Goal: Information Seeking & Learning: Understand process/instructions

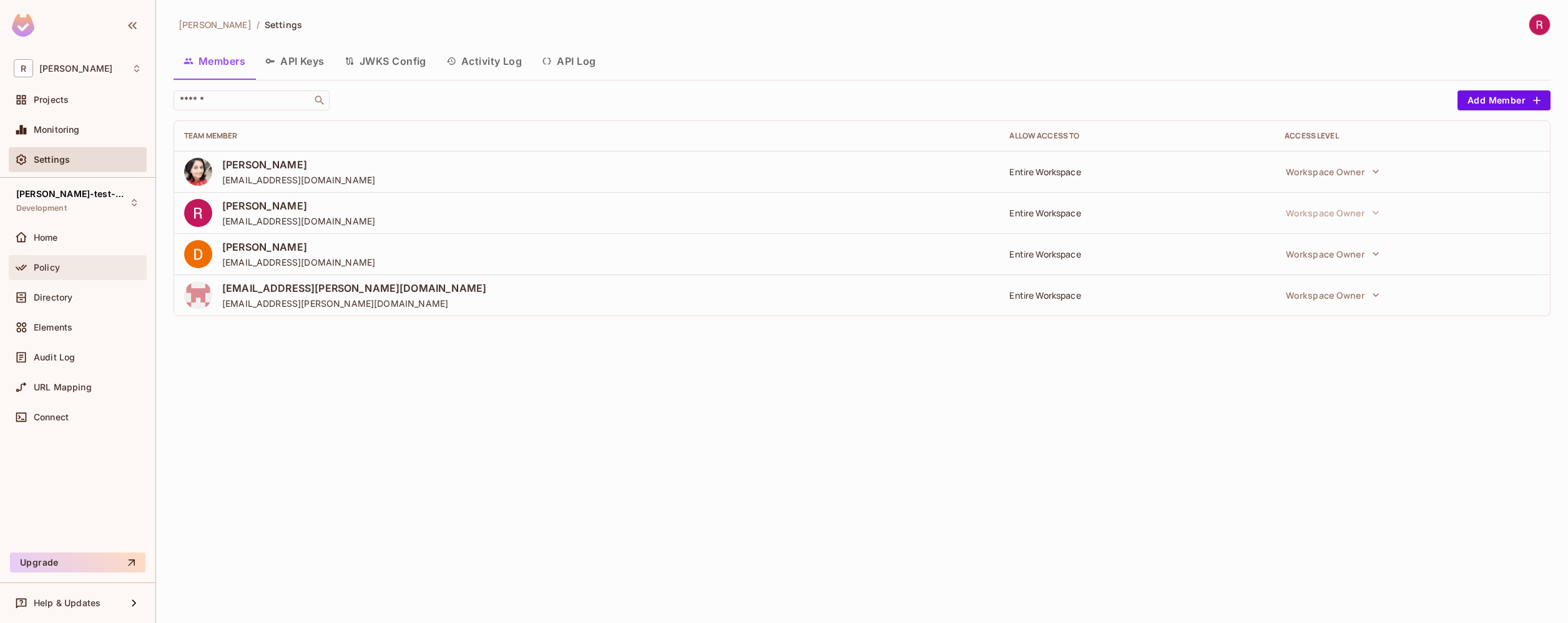
click at [71, 264] on div "Policy" at bounding box center [88, 268] width 108 height 10
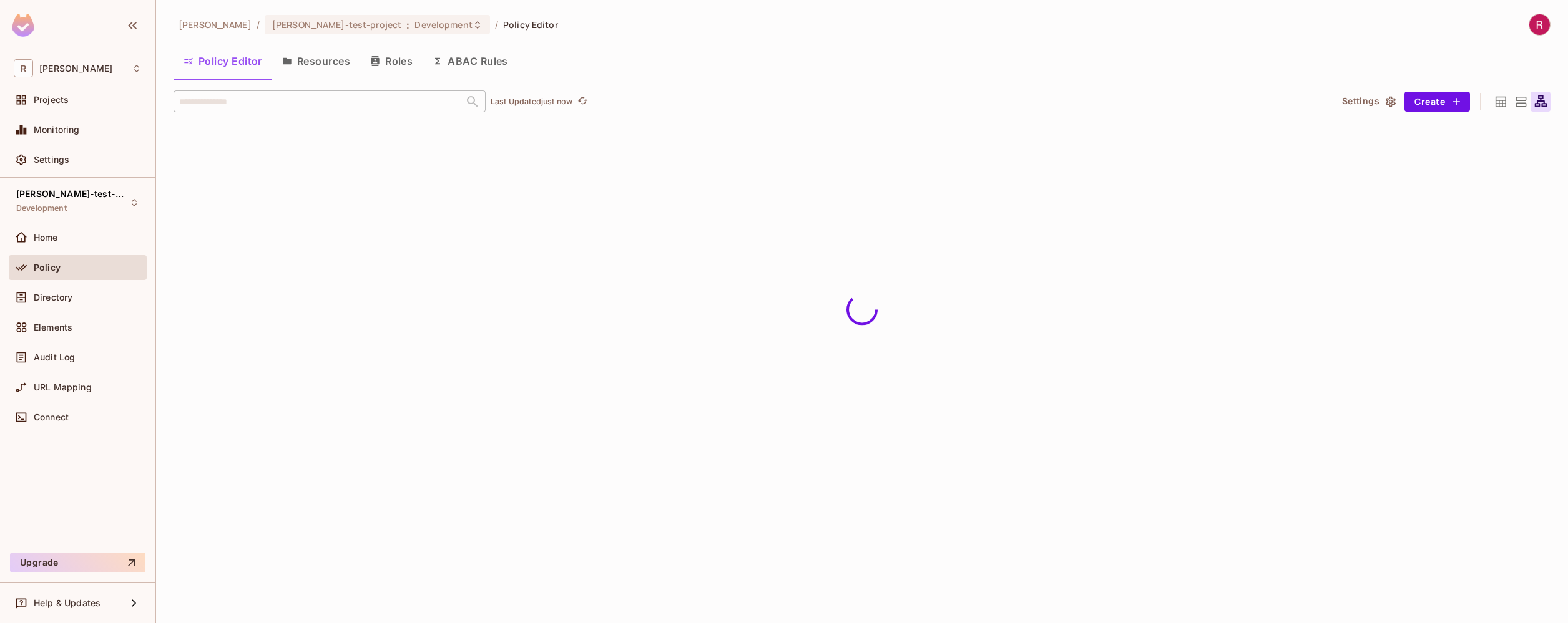
click at [322, 59] on button "Resources" at bounding box center [316, 60] width 88 height 31
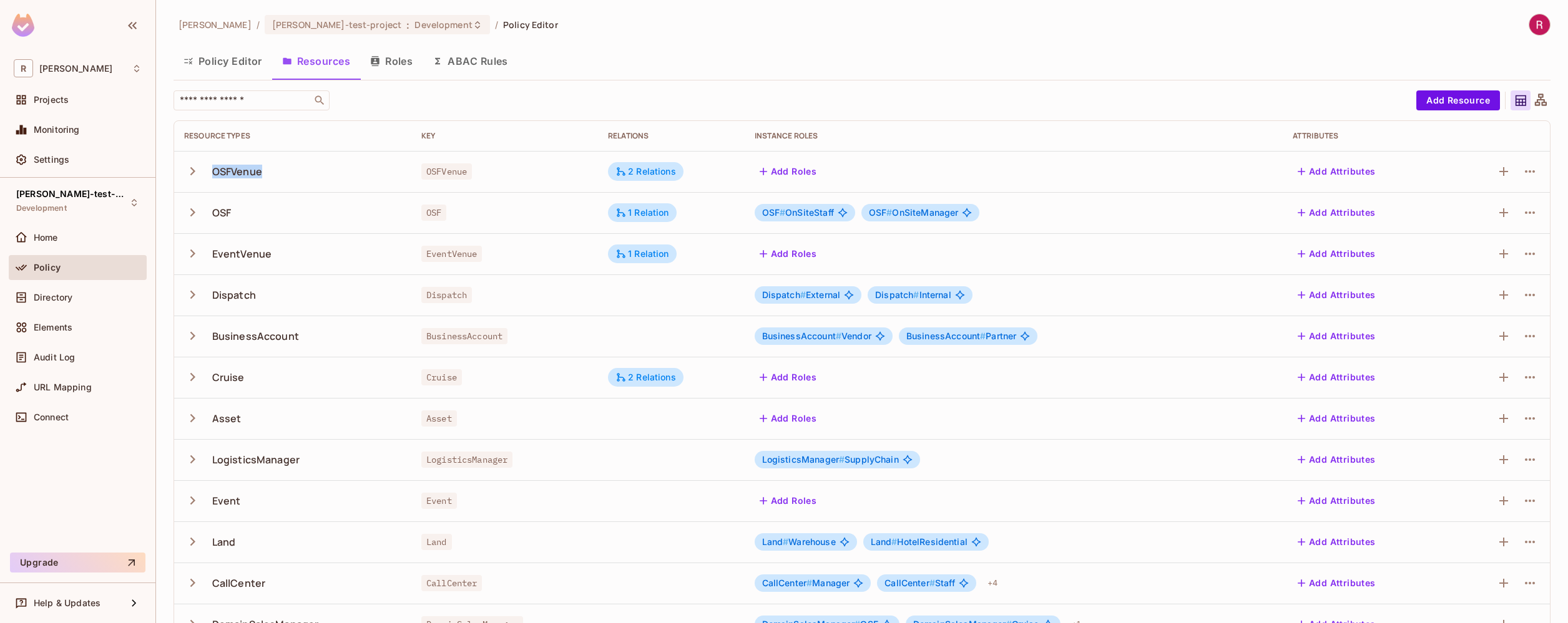
drag, startPoint x: 212, startPoint y: 174, endPoint x: 304, endPoint y: 174, distance: 92.0
click at [304, 174] on div "OSFVenue" at bounding box center [292, 171] width 217 height 26
drag, startPoint x: 191, startPoint y: 131, endPoint x: 259, endPoint y: 133, distance: 68.0
click at [259, 133] on div "Resource Types" at bounding box center [292, 136] width 217 height 10
drag, startPoint x: 427, startPoint y: 166, endPoint x: 471, endPoint y: 179, distance: 45.9
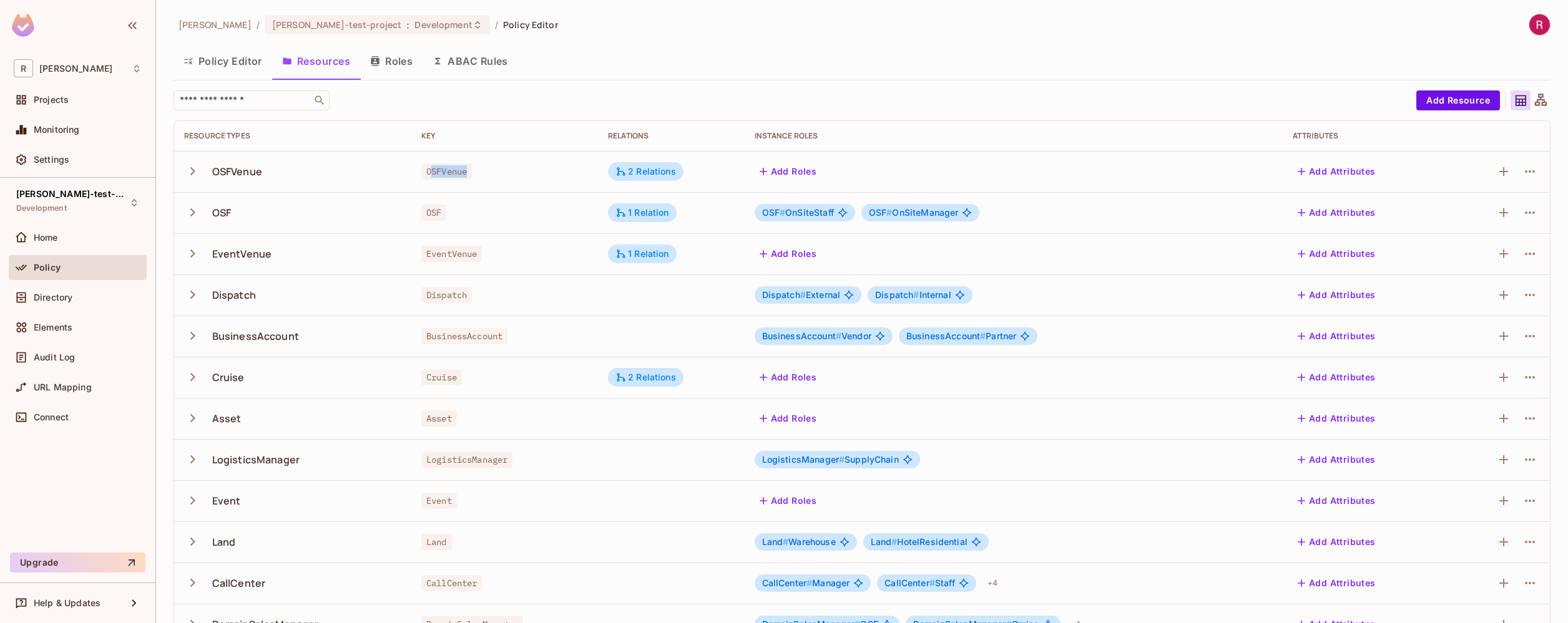
click at [471, 179] on td "OSFVenue" at bounding box center [504, 171] width 187 height 41
drag, startPoint x: 747, startPoint y: 136, endPoint x: 823, endPoint y: 136, distance: 76.0
click at [823, 136] on th "Instance roles" at bounding box center [1013, 136] width 538 height 30
click at [51, 426] on div "Connect" at bounding box center [77, 417] width 138 height 25
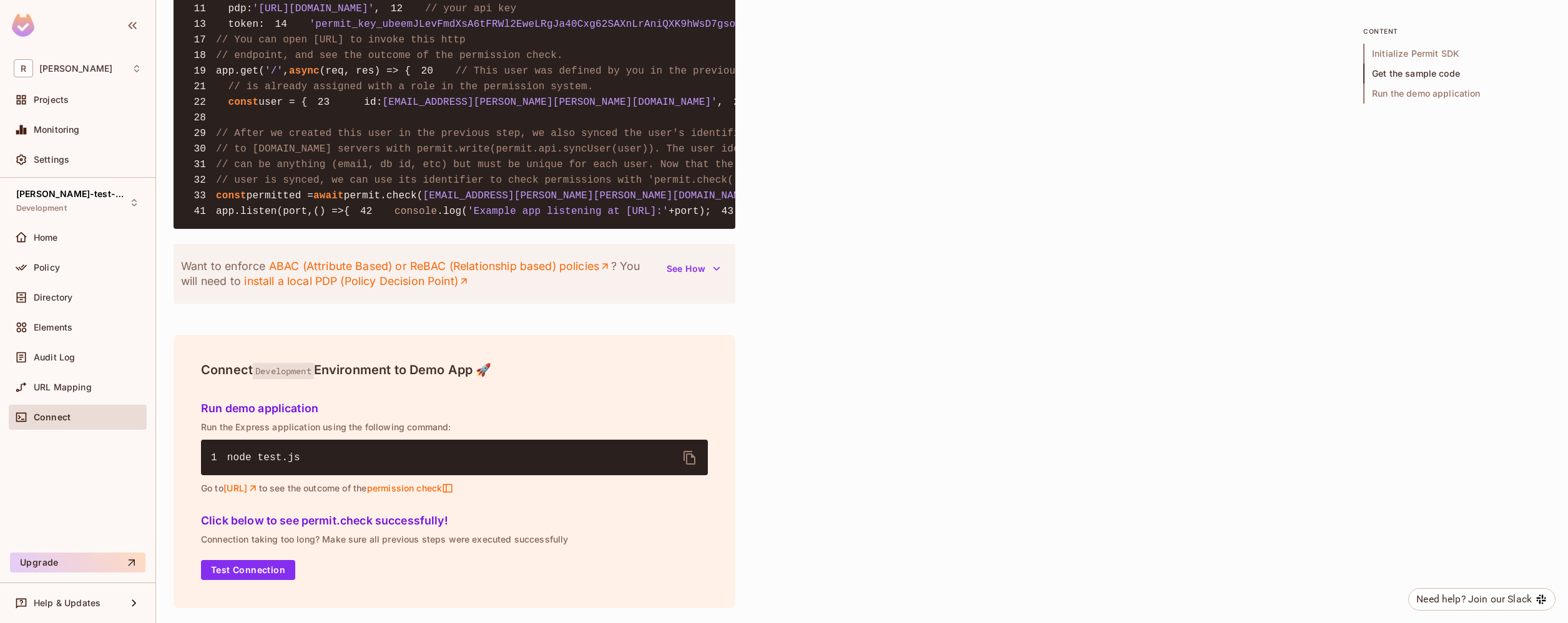
scroll to position [1273, 0]
drag, startPoint x: 347, startPoint y: 221, endPoint x: 552, endPoint y: 221, distance: 205.0
click at [552, 217] on code "1 const { Permit } = require ( 'permitio' ); 2 3 const express = require ( 'exp…" at bounding box center [1242, 71] width 2116 height 292
drag, startPoint x: 446, startPoint y: 225, endPoint x: 636, endPoint y: 220, distance: 190.1
click at [618, 202] on span "'auth0|649bd008ee2ccf7759148494'" at bounding box center [520, 196] width 195 height 12
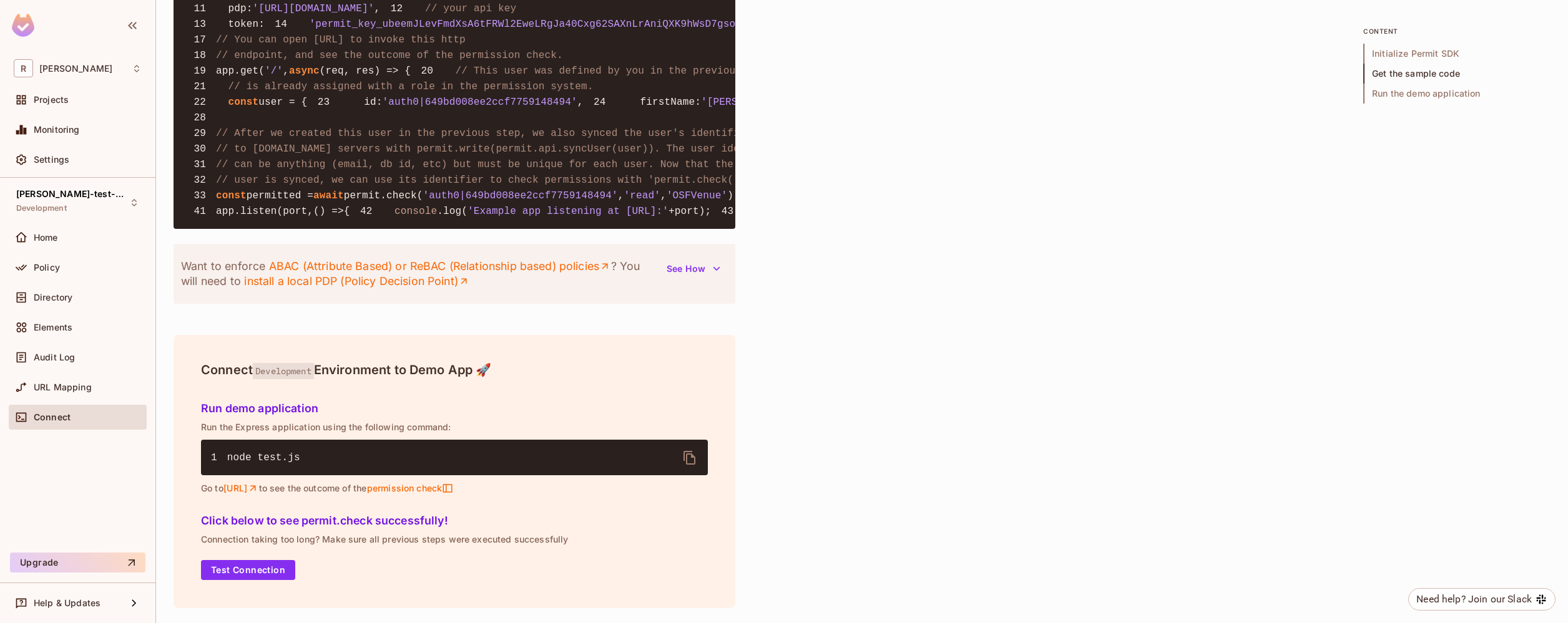
click at [660, 202] on span "'read'" at bounding box center [641, 196] width 37 height 12
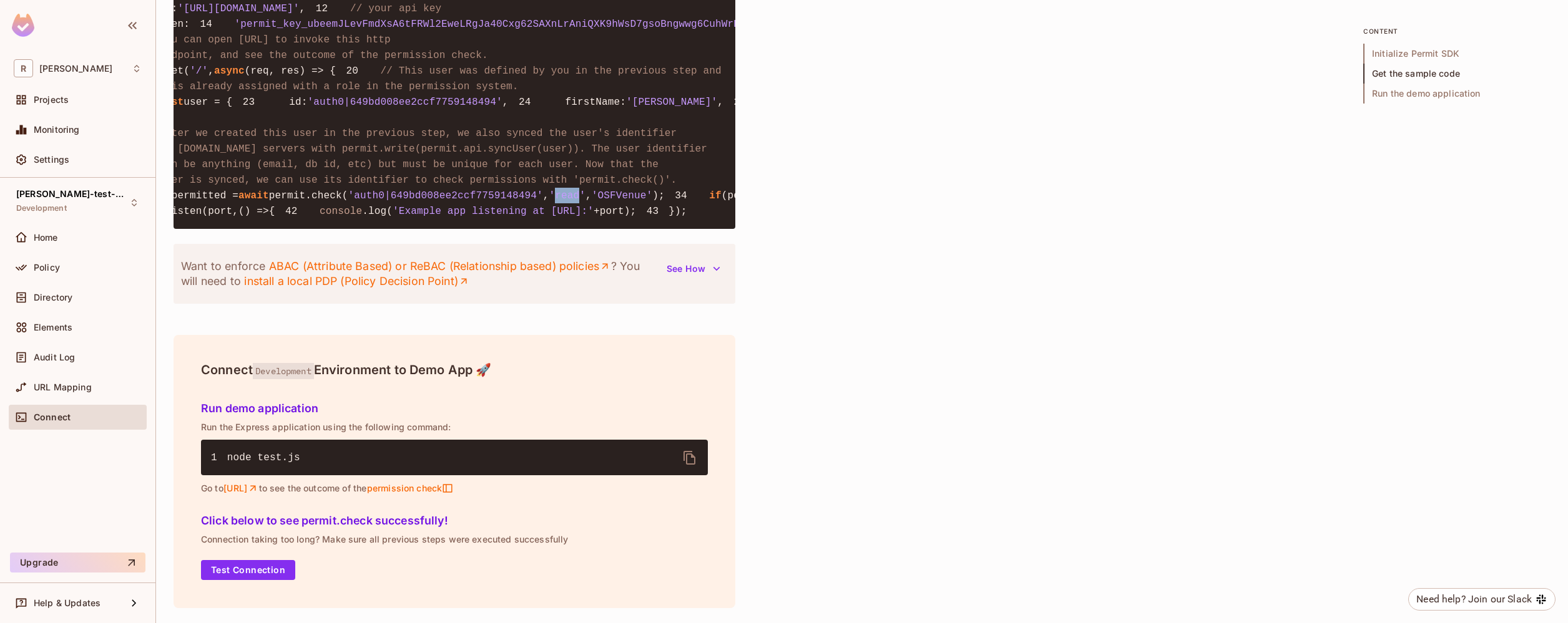
scroll to position [0, 120]
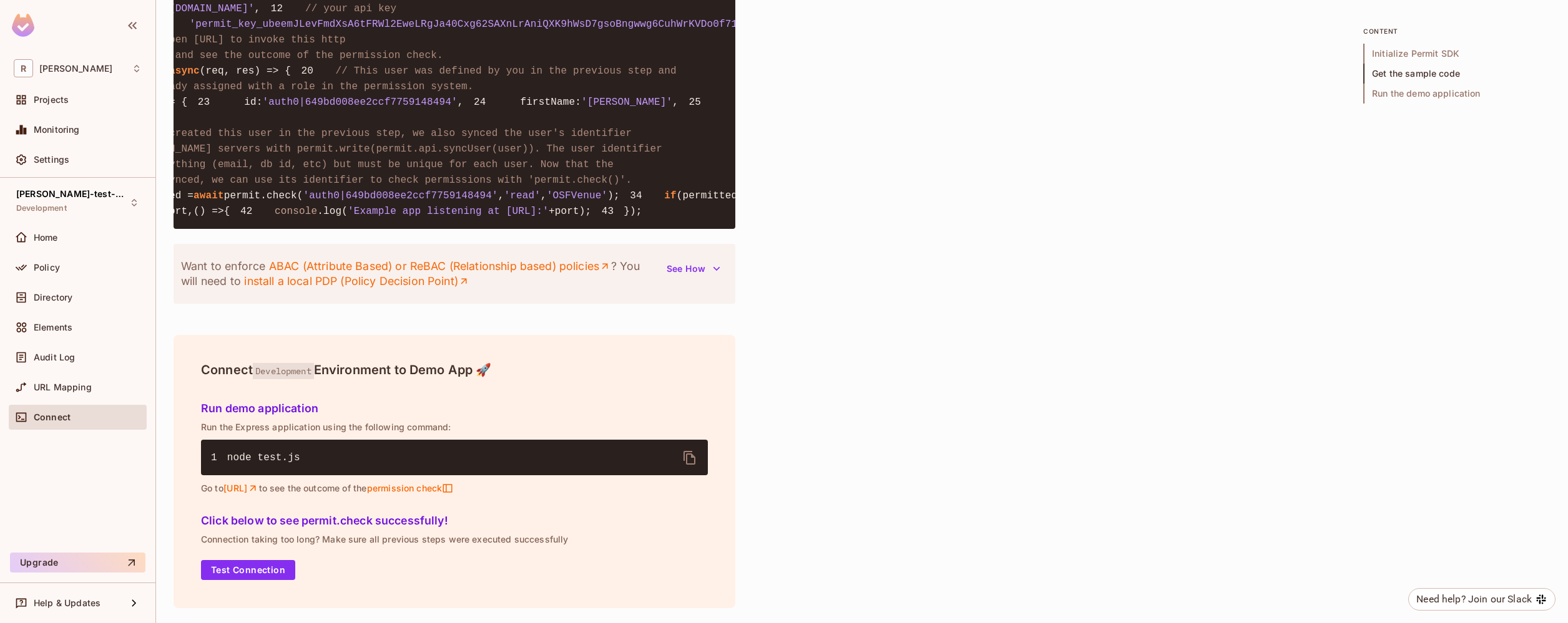
click at [608, 202] on span "'OSFVenue'" at bounding box center [577, 196] width 61 height 12
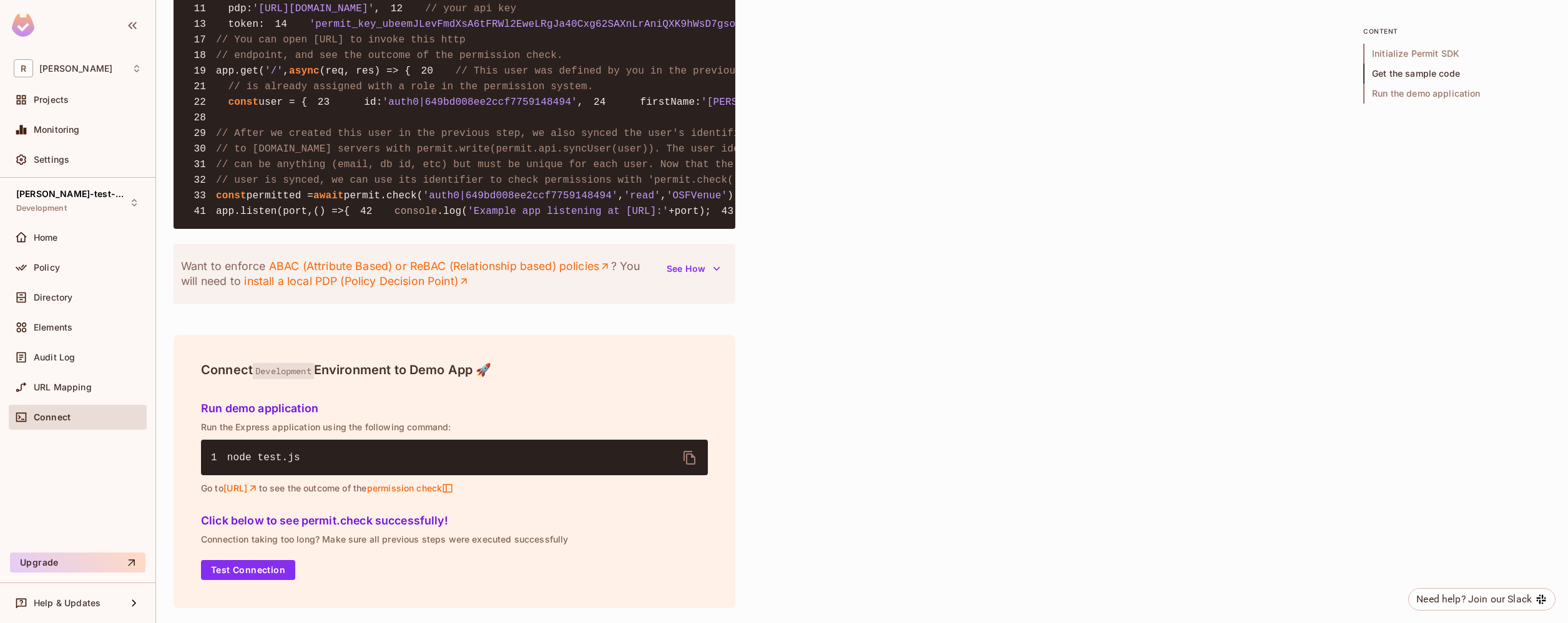
click at [796, 202] on span "(permitted) {" at bounding box center [836, 196] width 79 height 12
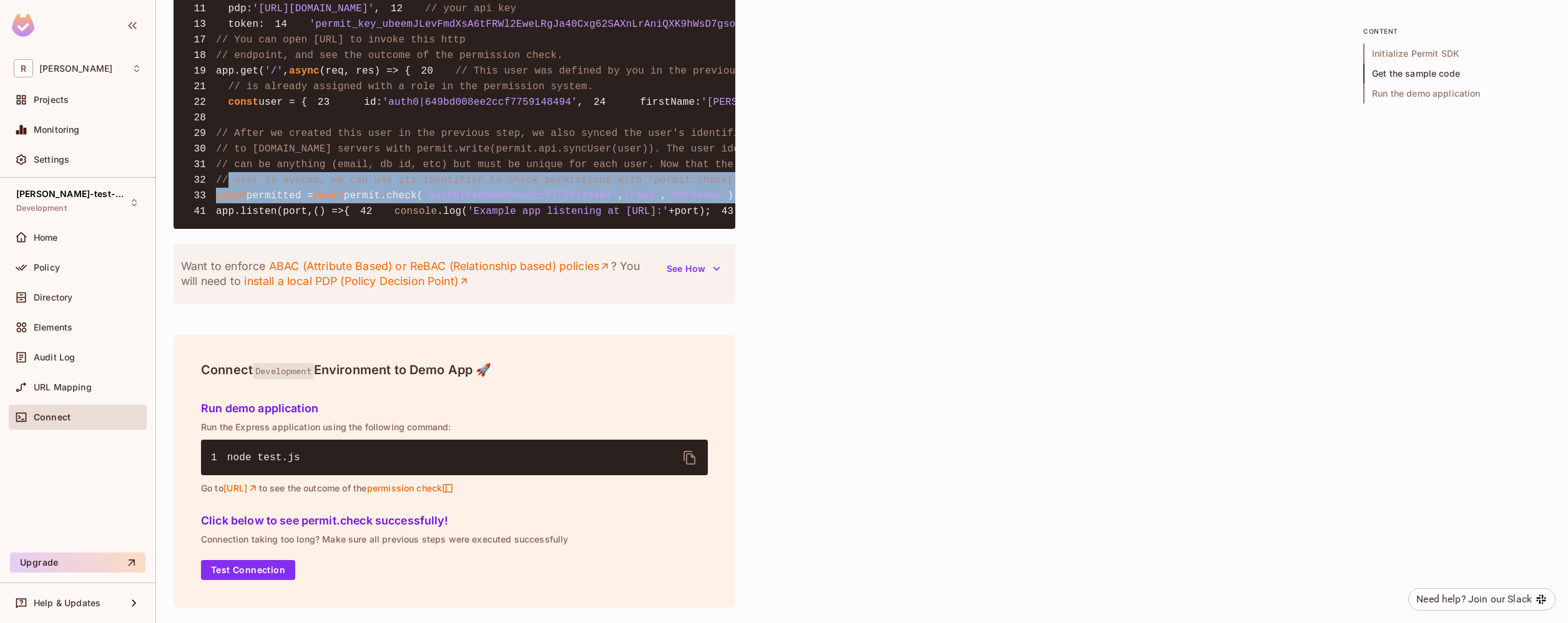
drag, startPoint x: 259, startPoint y: 323, endPoint x: 229, endPoint y: 198, distance: 128.5
click at [229, 198] on pre "1 const { Permit } = require ( 'permitio' ); 2 3 const express = require ( 'exp…" at bounding box center [454, 71] width 561 height 316
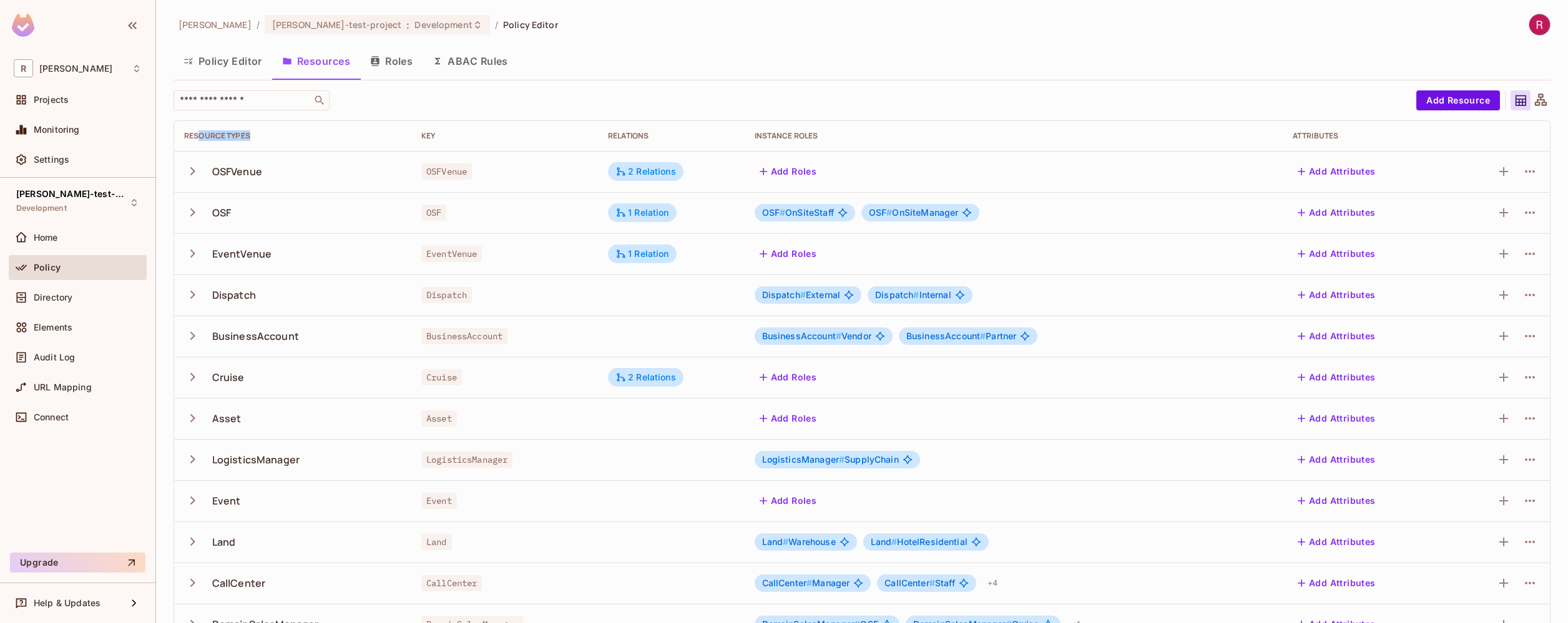
drag, startPoint x: 197, startPoint y: 133, endPoint x: 272, endPoint y: 133, distance: 75.0
click at [272, 133] on div "Resource Types" at bounding box center [292, 136] width 217 height 10
click at [66, 297] on span "Directory" at bounding box center [53, 297] width 39 height 10
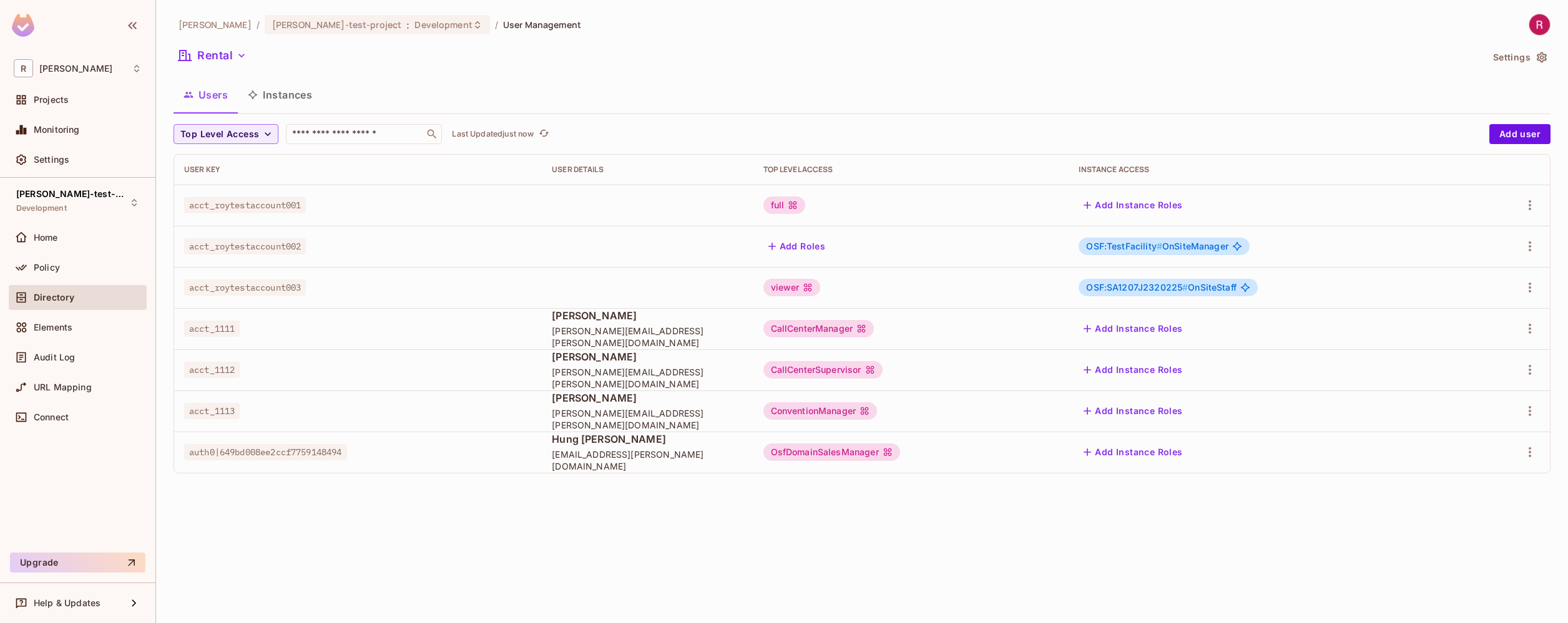
click at [262, 230] on td "acct_roytestaccount002" at bounding box center [358, 246] width 368 height 41
click at [293, 96] on button "Instances" at bounding box center [280, 94] width 84 height 31
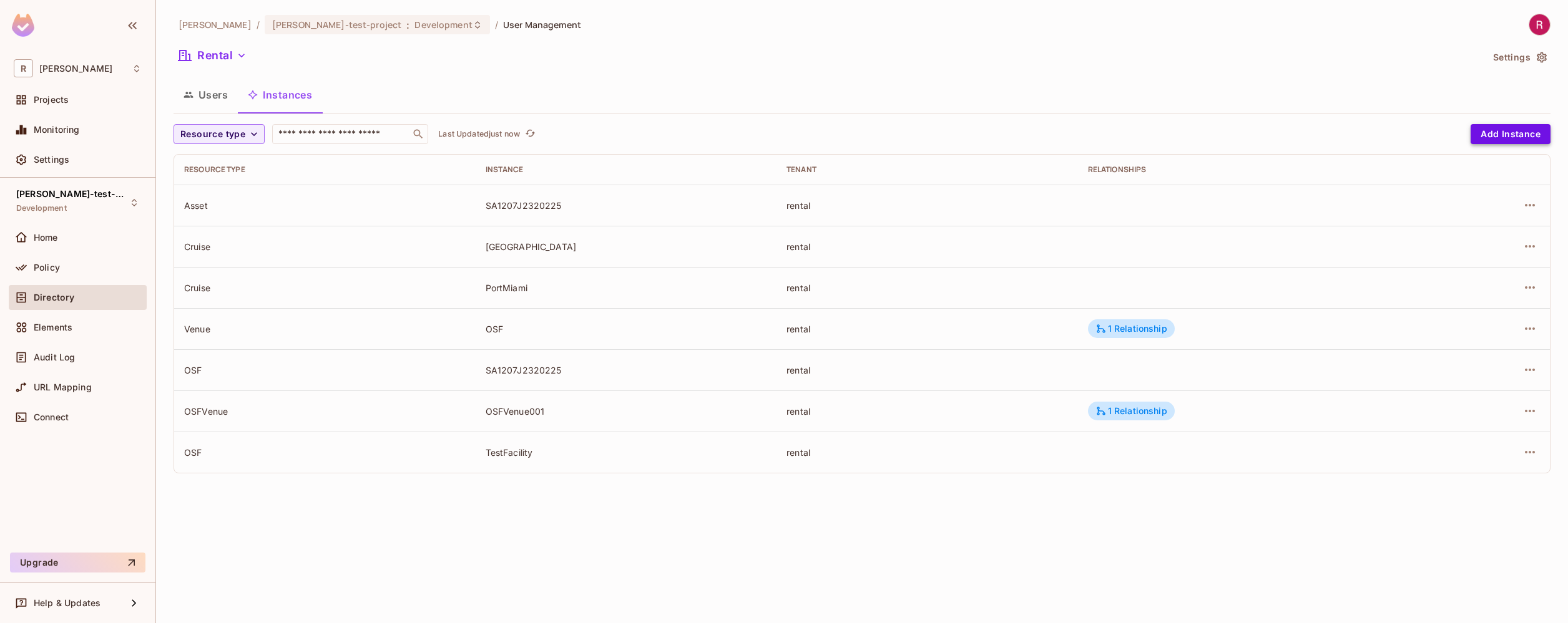
click at [1531, 138] on button "Add Instance" at bounding box center [1510, 134] width 80 height 20
click at [58, 358] on span "Audit Log" at bounding box center [54, 357] width 41 height 10
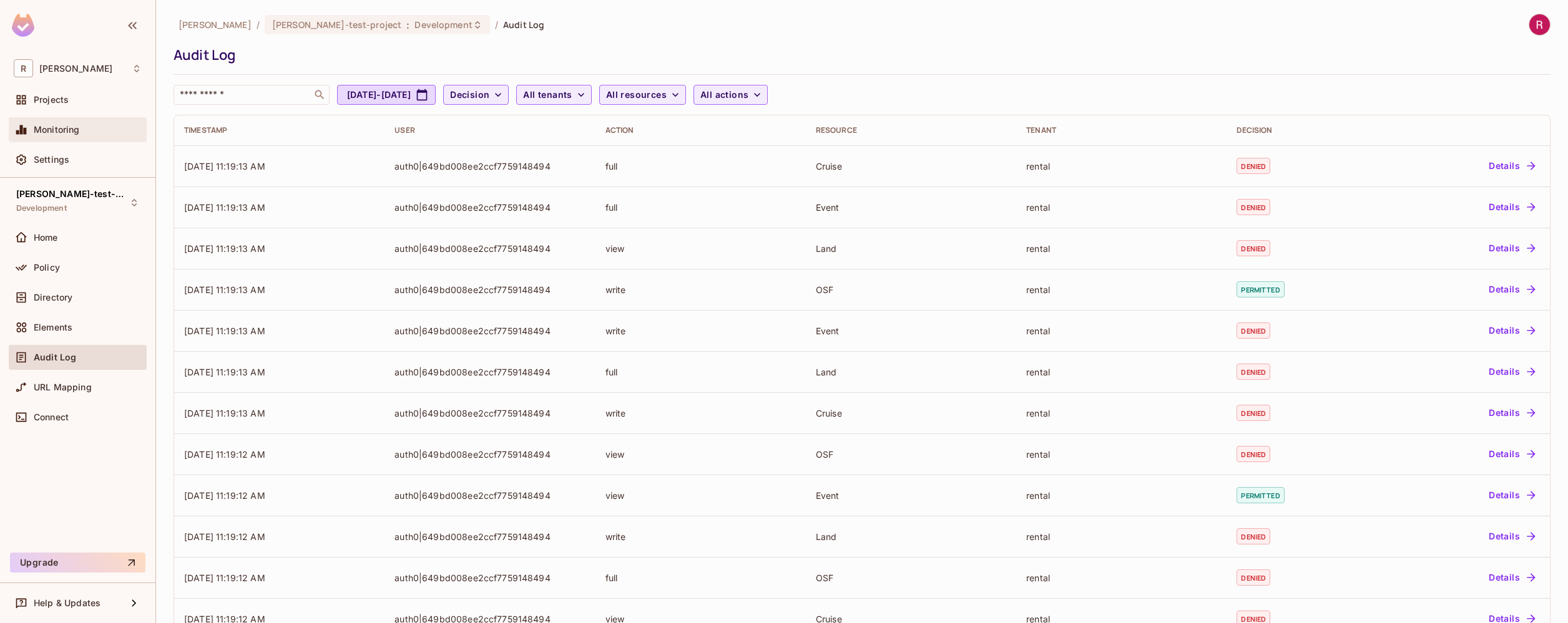
click at [73, 129] on span "Monitoring" at bounding box center [57, 130] width 46 height 10
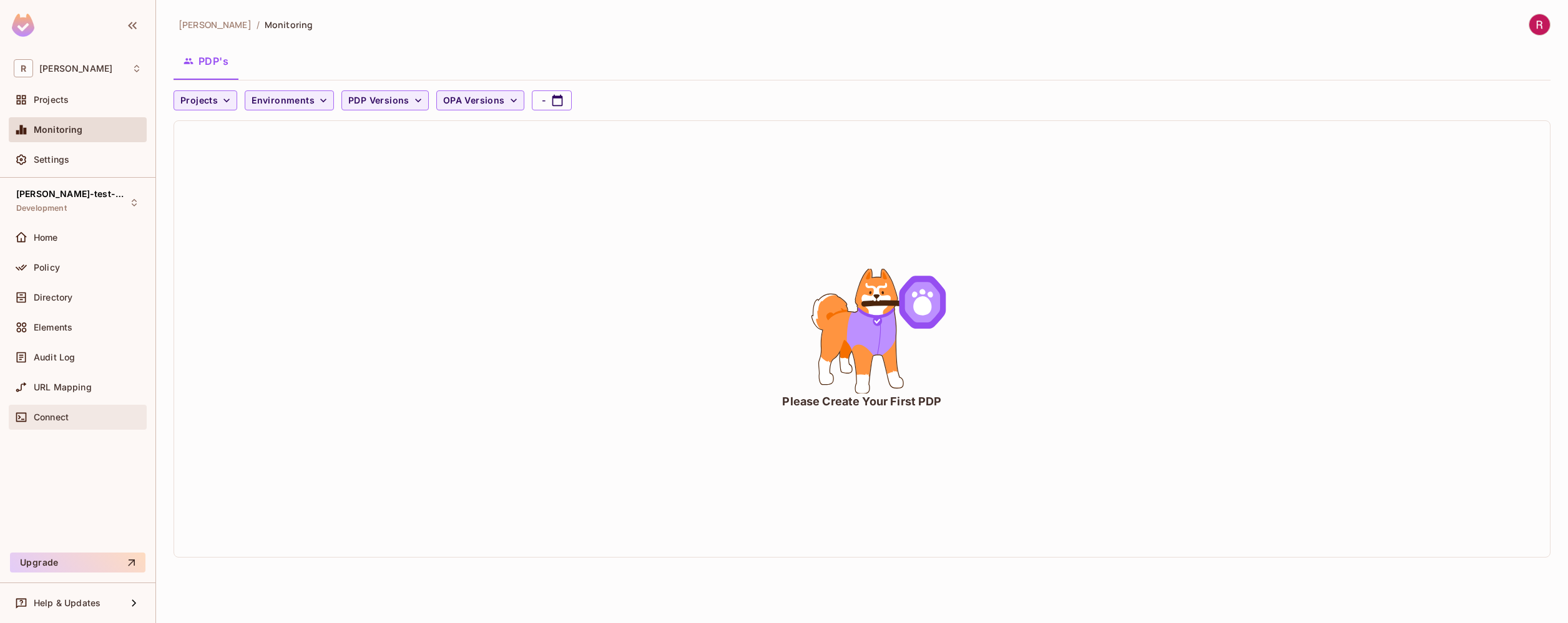
click at [52, 412] on span "Connect" at bounding box center [51, 417] width 35 height 10
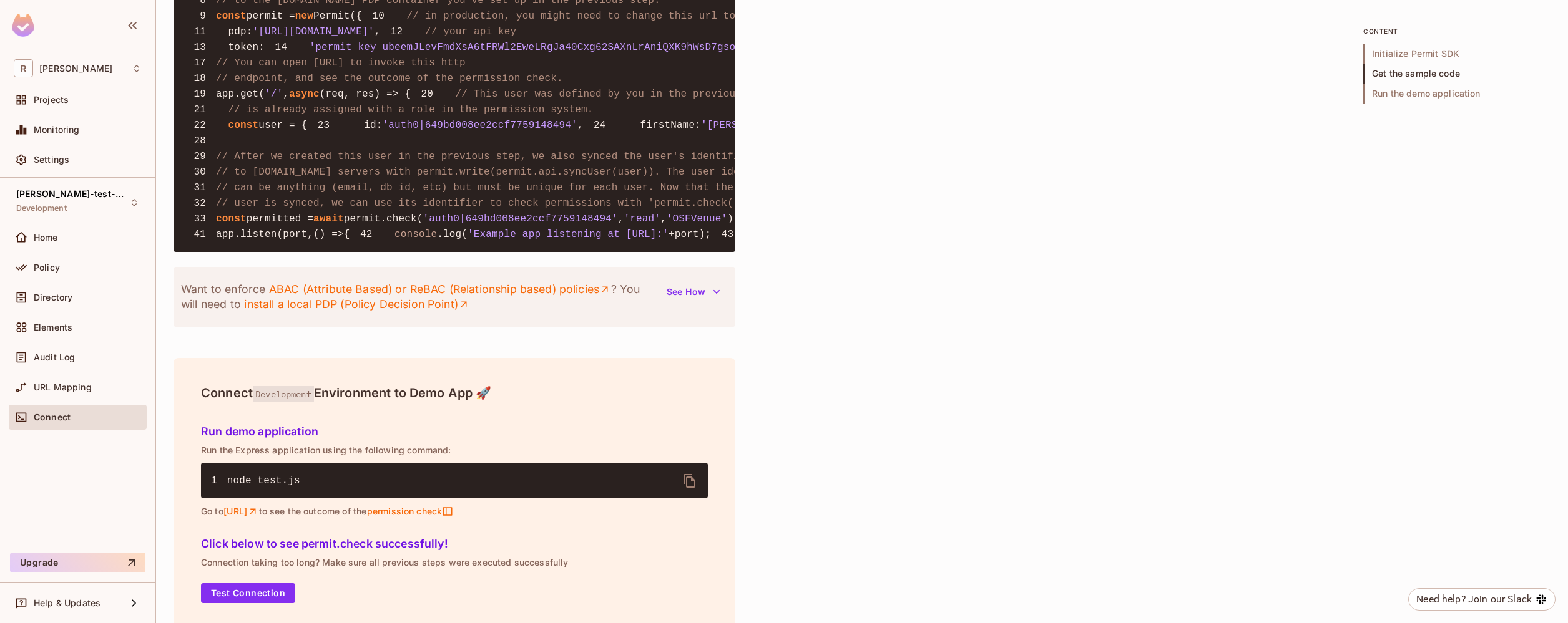
scroll to position [1072, 0]
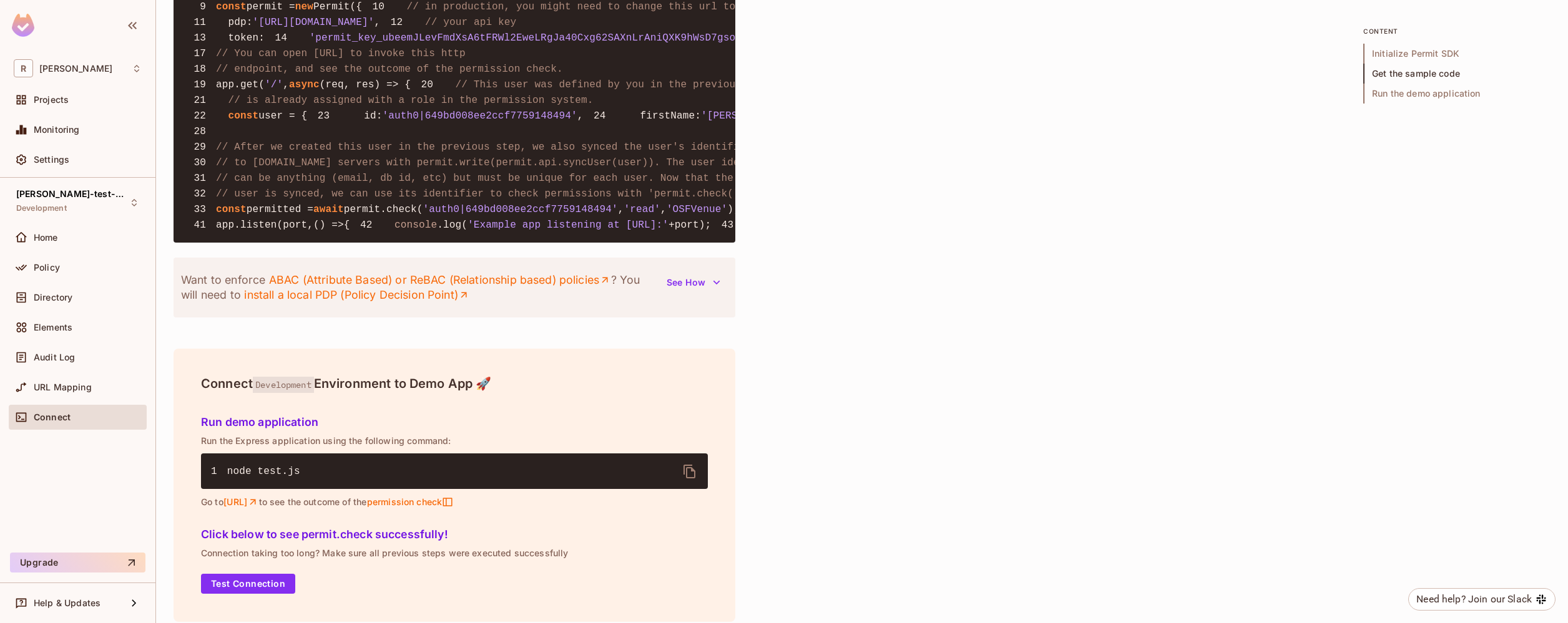
drag, startPoint x: 268, startPoint y: 421, endPoint x: 428, endPoint y: 433, distance: 160.4
click at [428, 243] on pre "1 const { Permit } = require ( 'permitio' ); 2 3 const express = require ( 'exp…" at bounding box center [454, 84] width 561 height 316
click at [431, 243] on pre "1 const { Permit } = require ( 'permitio' ); 2 3 const express = require ( 'exp…" at bounding box center [454, 84] width 561 height 316
drag, startPoint x: 439, startPoint y: 424, endPoint x: 329, endPoint y: 426, distance: 110.0
click at [329, 230] on code "1 const { Permit } = require ( 'permitio' ); 2 3 const express = require ( 'exp…" at bounding box center [1242, 84] width 2116 height 292
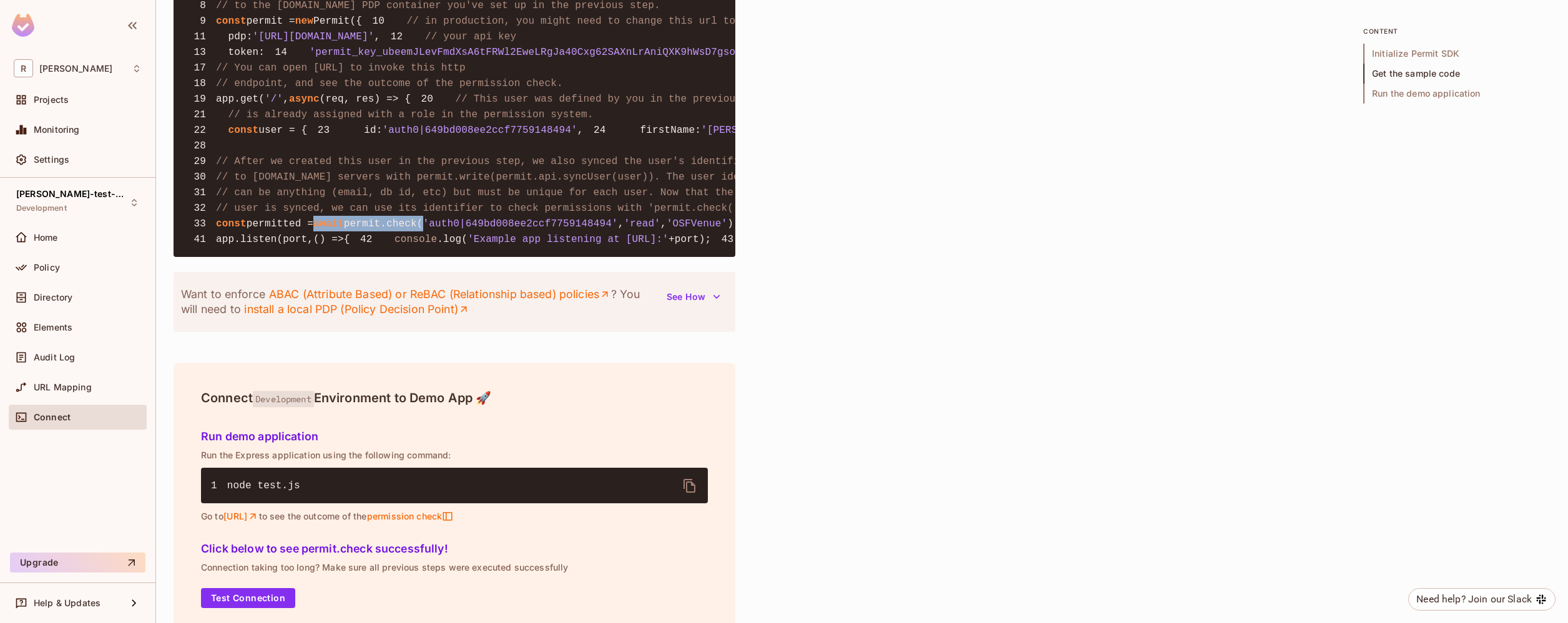
scroll to position [1059, 0]
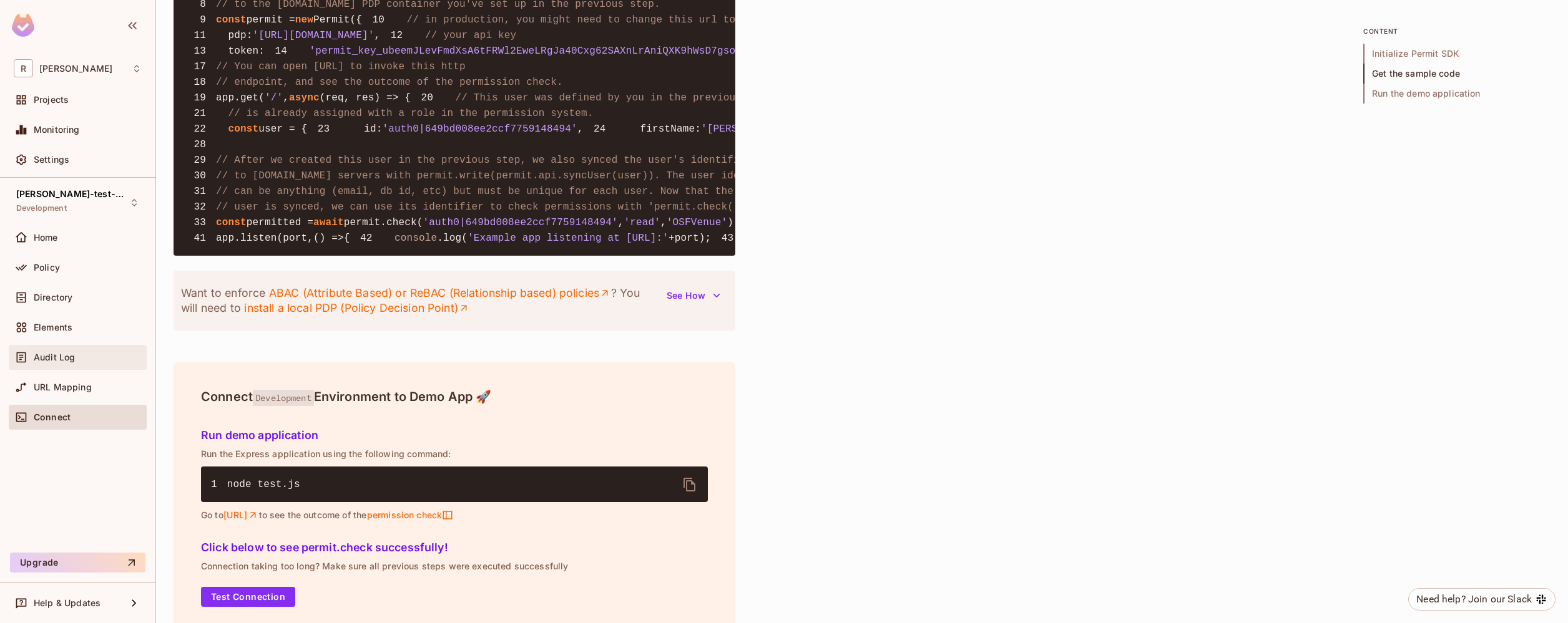
click at [48, 353] on span "Audit Log" at bounding box center [54, 357] width 41 height 10
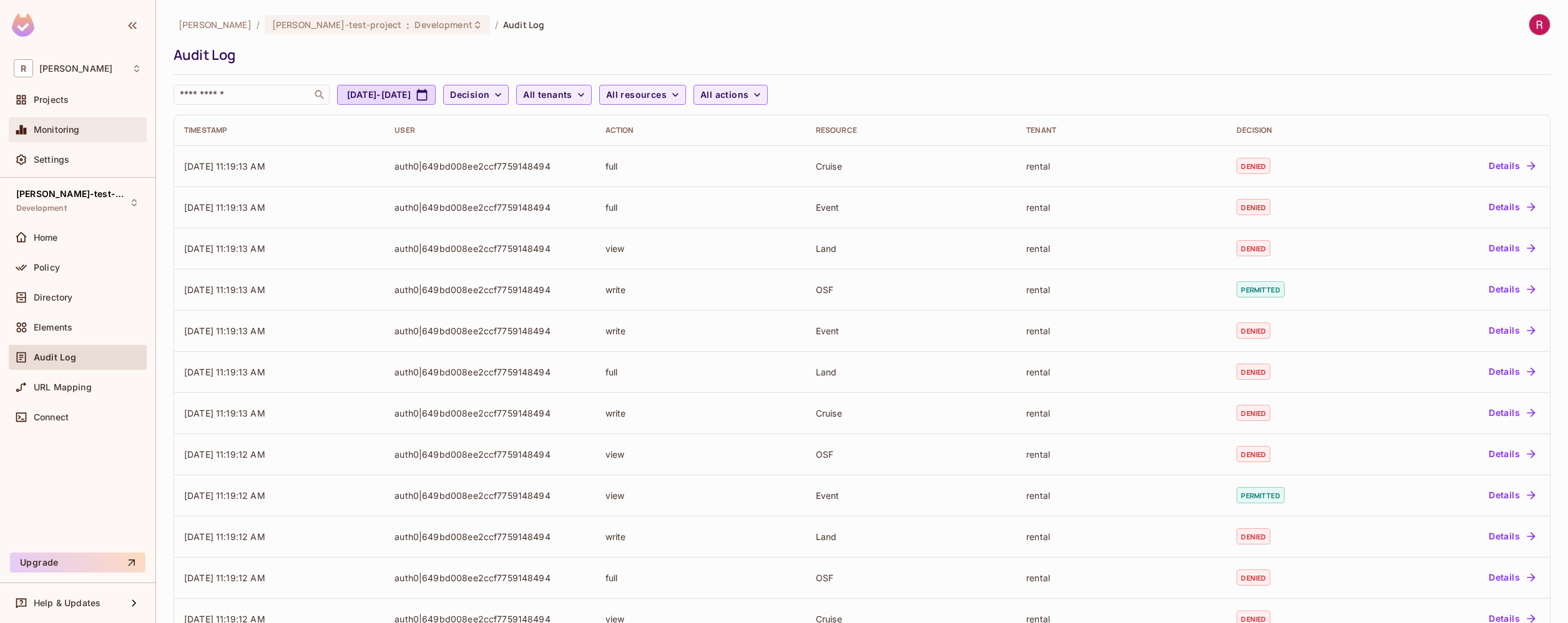
click at [74, 138] on div "Monitoring" at bounding box center [77, 130] width 138 height 25
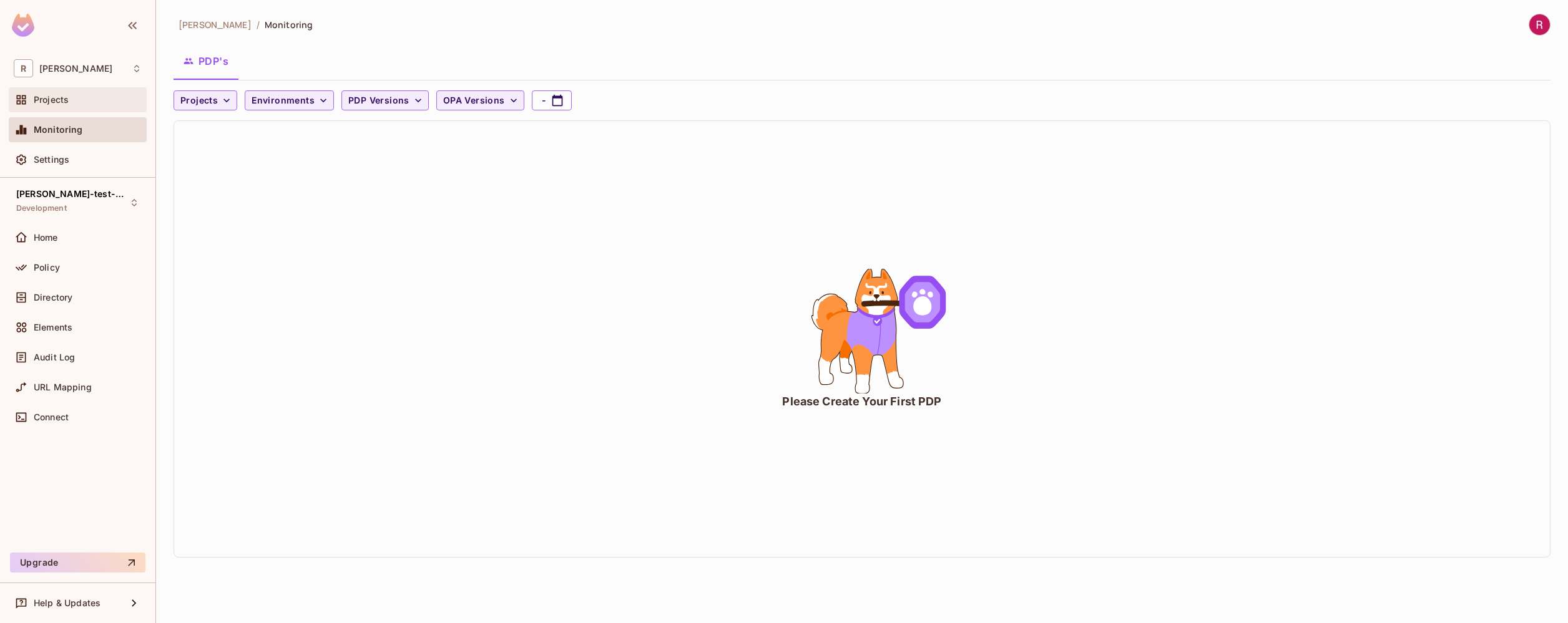
click at [54, 102] on span "Projects" at bounding box center [51, 100] width 35 height 10
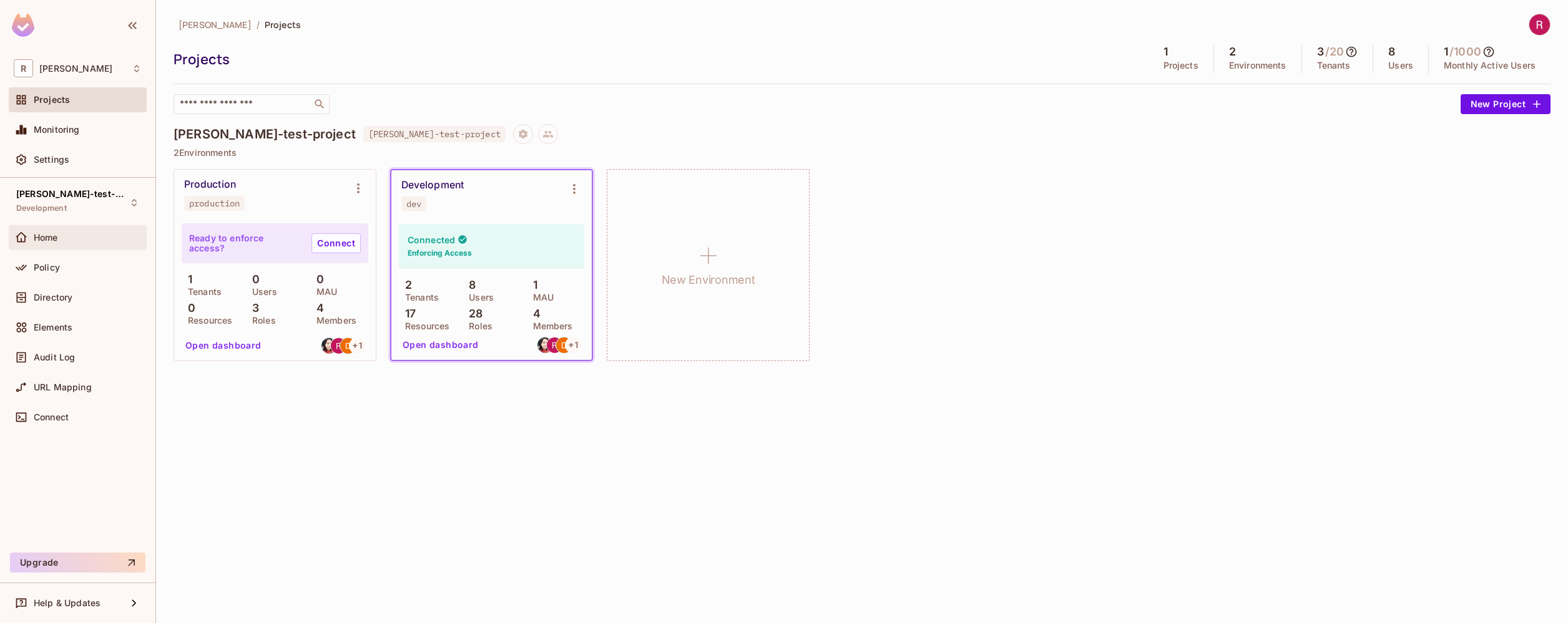
click at [71, 240] on div "Home" at bounding box center [88, 238] width 108 height 10
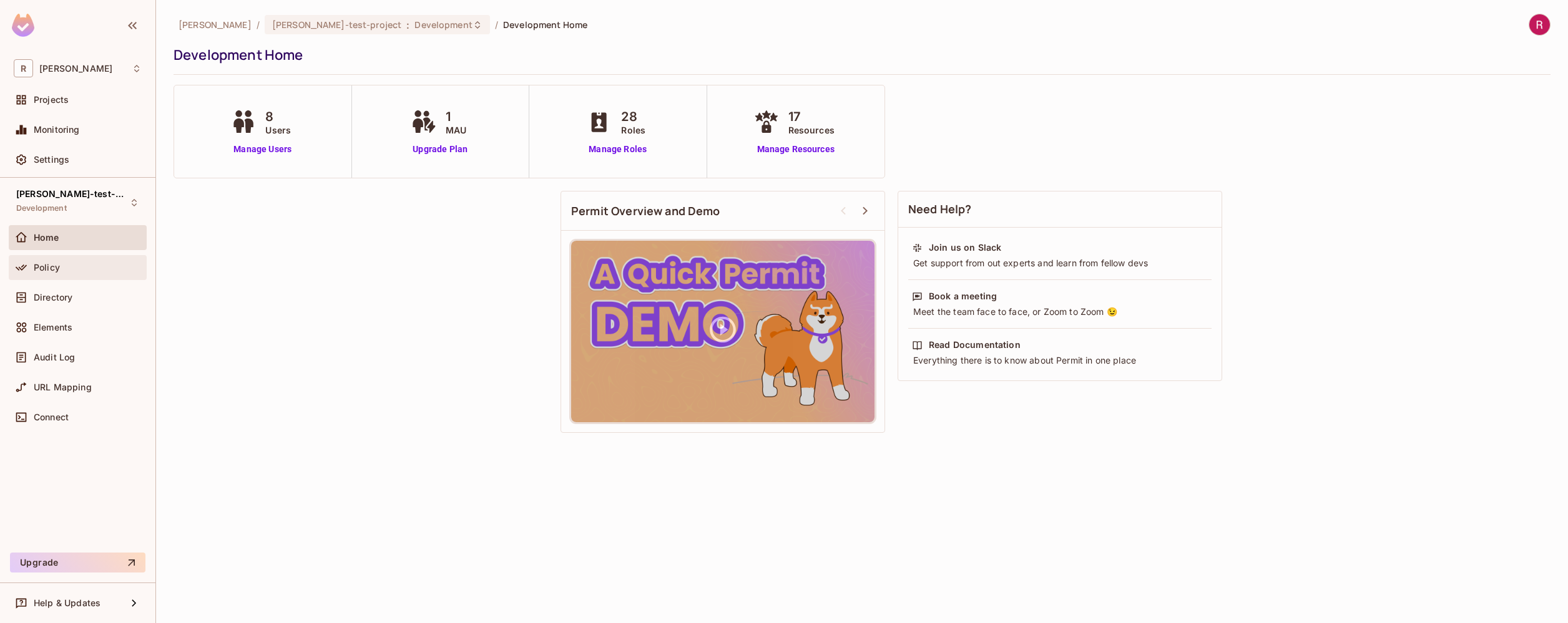
click at [76, 272] on div "Policy" at bounding box center [78, 267] width 128 height 15
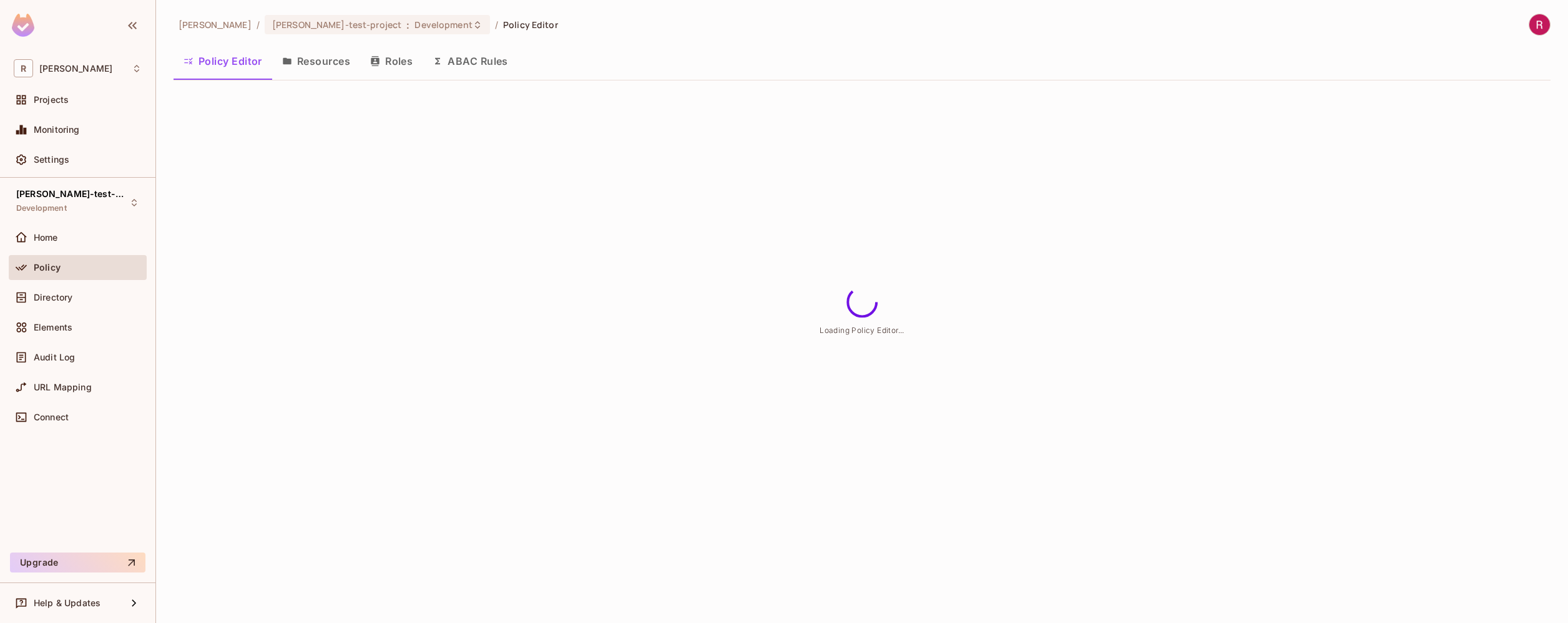
click at [319, 69] on button "Resources" at bounding box center [316, 60] width 88 height 31
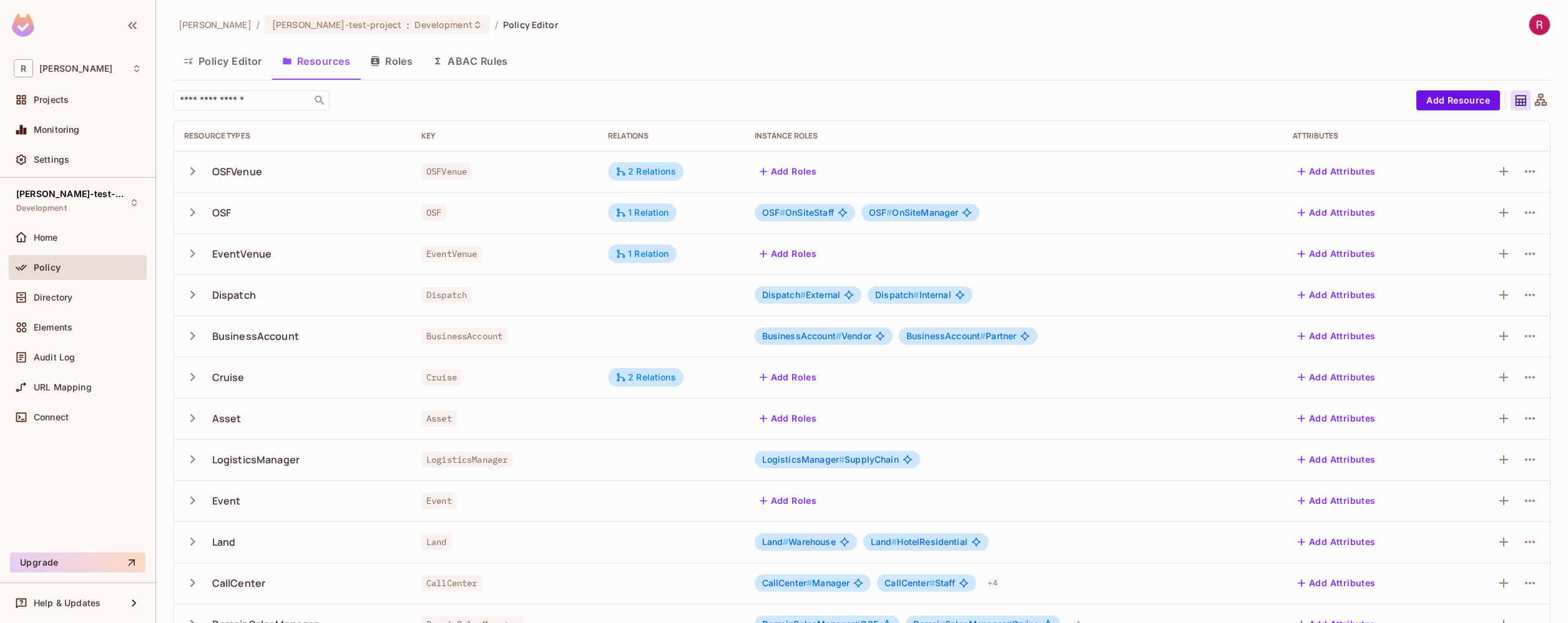
click at [391, 63] on button "Roles" at bounding box center [391, 60] width 63 height 31
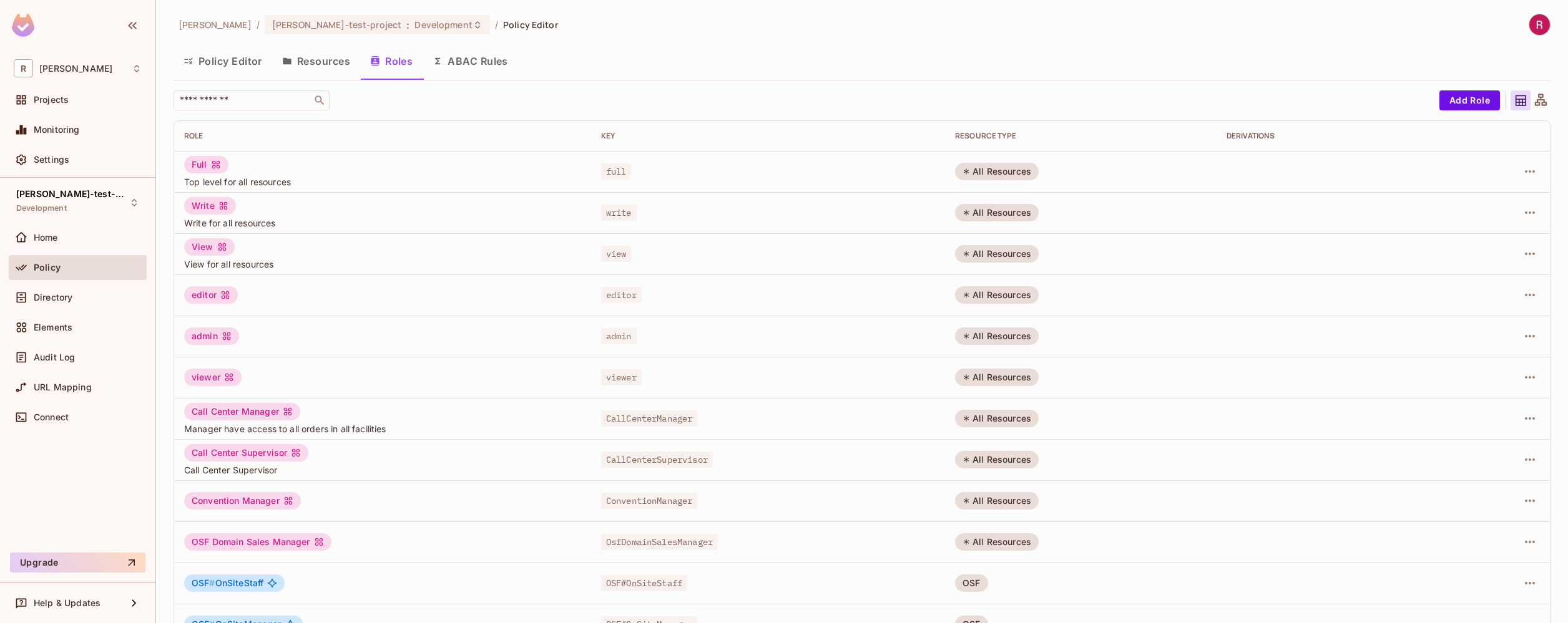
click at [1529, 27] on img at bounding box center [1539, 24] width 21 height 21
click at [1230, 60] on div at bounding box center [784, 311] width 1568 height 623
click at [73, 362] on span "Audit Log" at bounding box center [54, 357] width 41 height 10
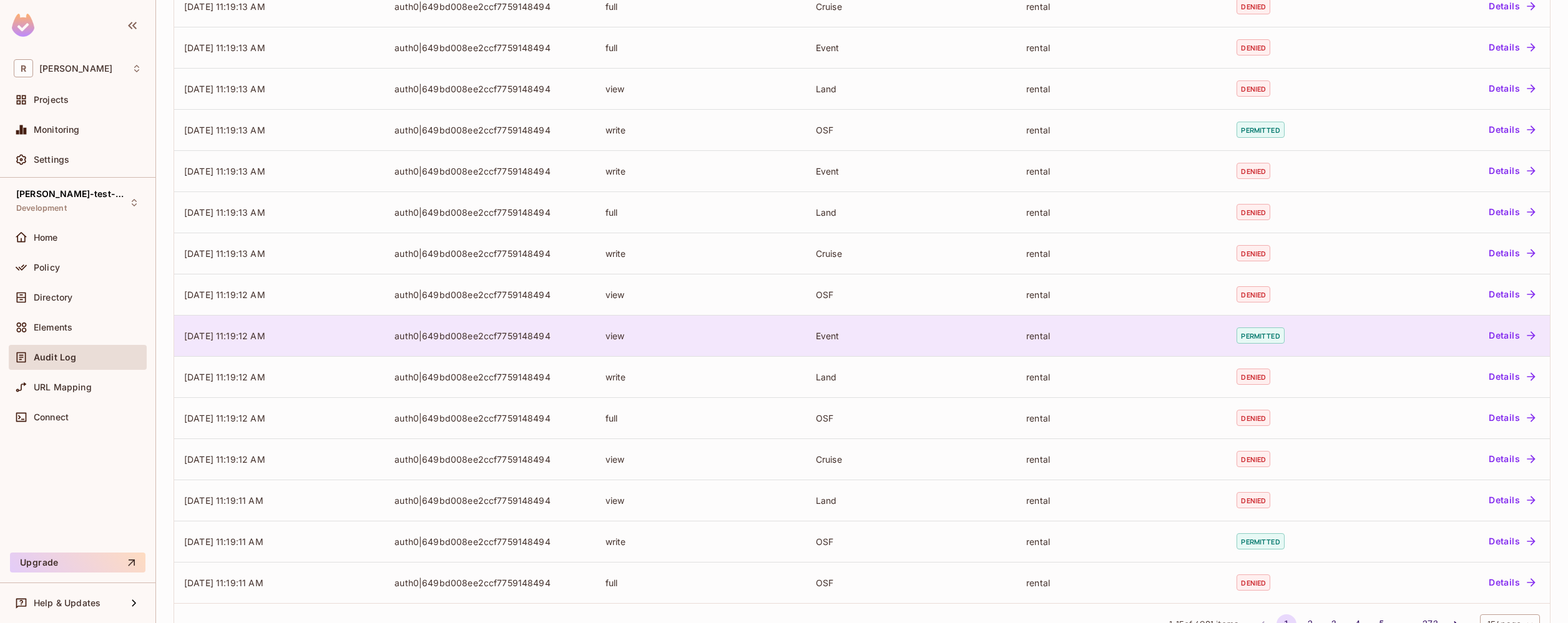
scroll to position [199, 0]
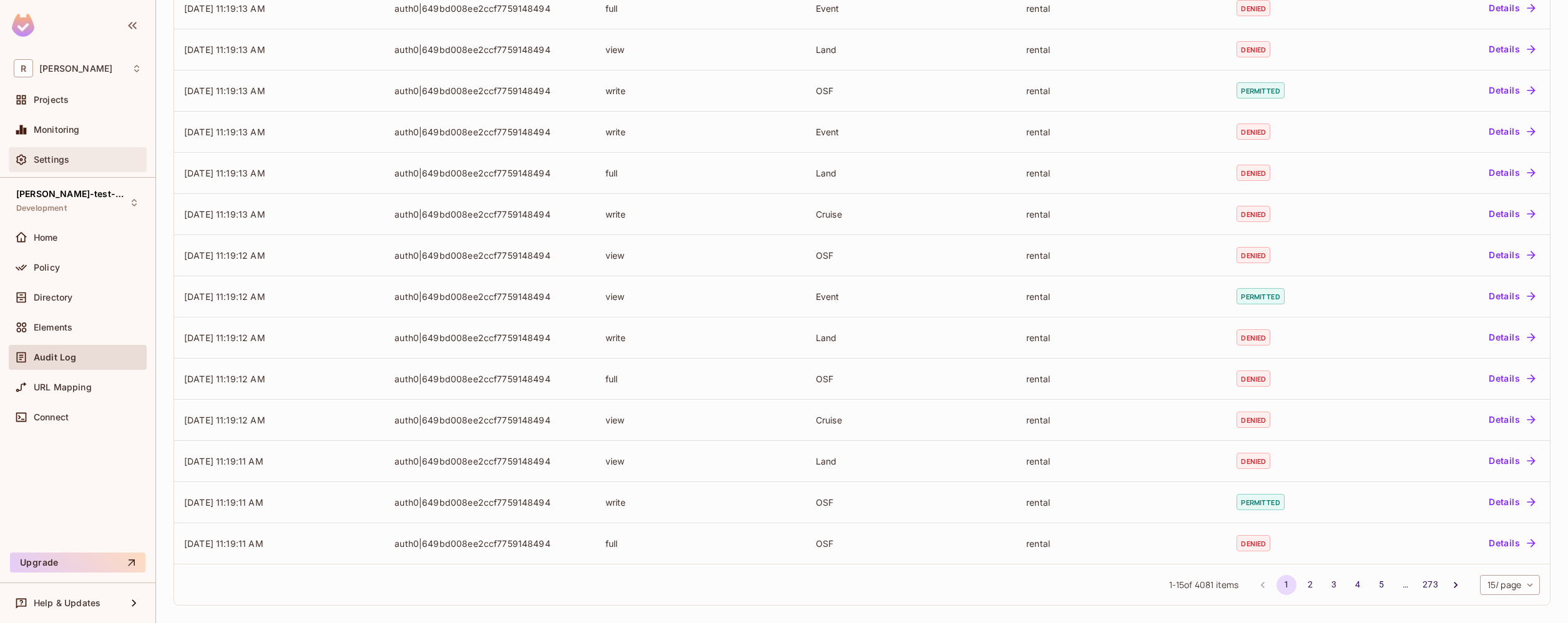
click at [66, 161] on span "Settings" at bounding box center [51, 160] width 35 height 10
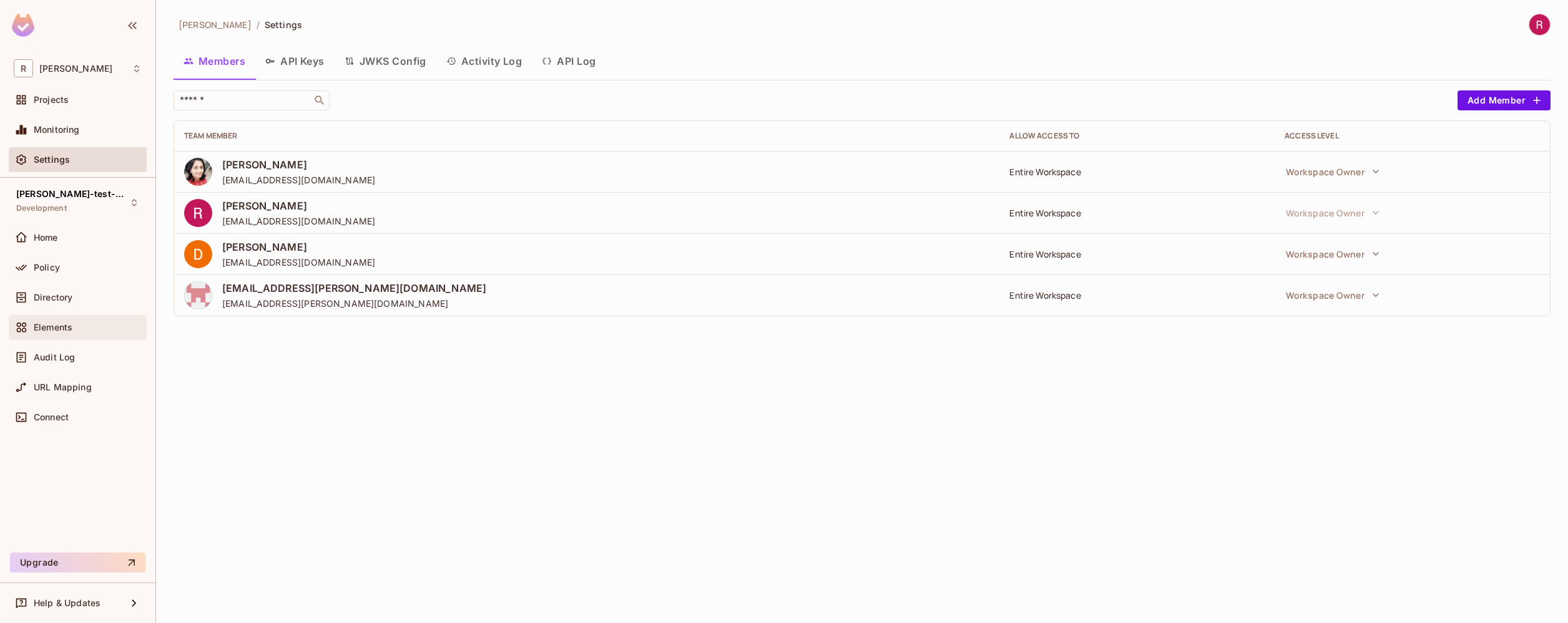
click at [86, 333] on div "Elements" at bounding box center [78, 327] width 128 height 15
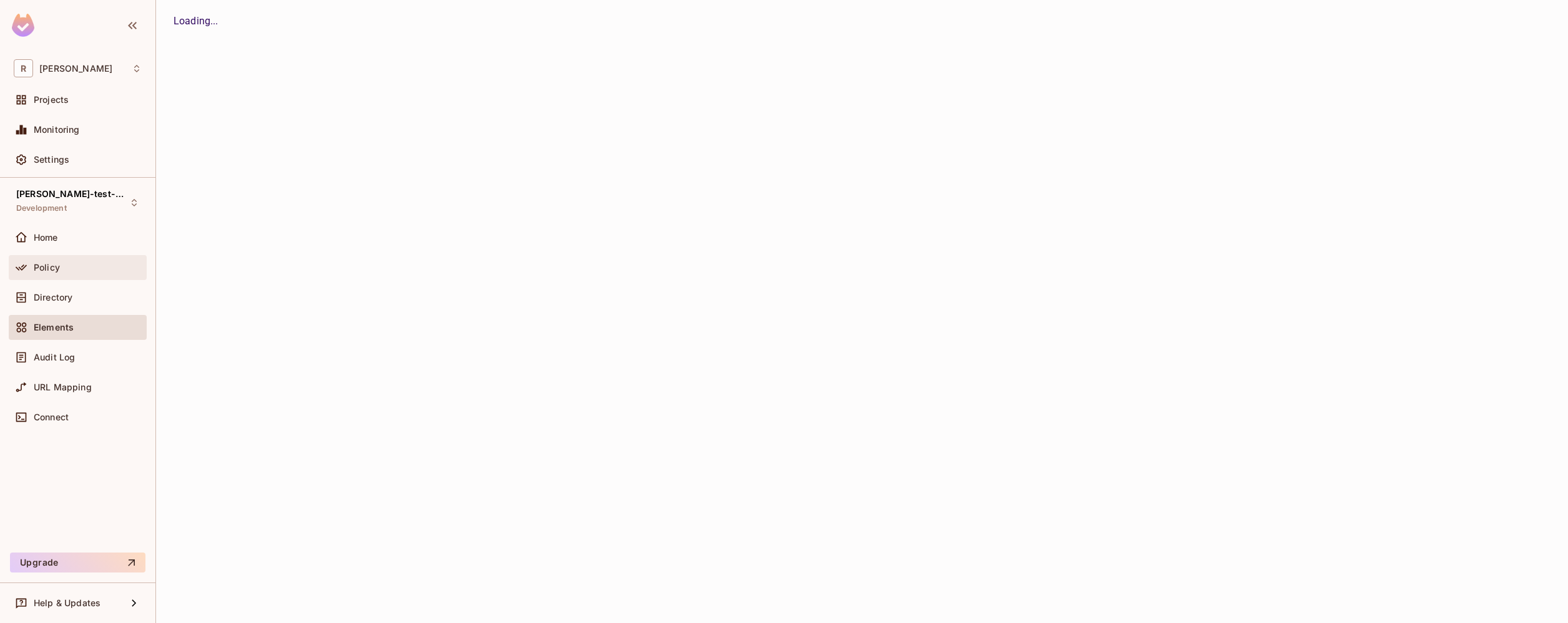
click at [70, 269] on div "Policy" at bounding box center [88, 268] width 108 height 10
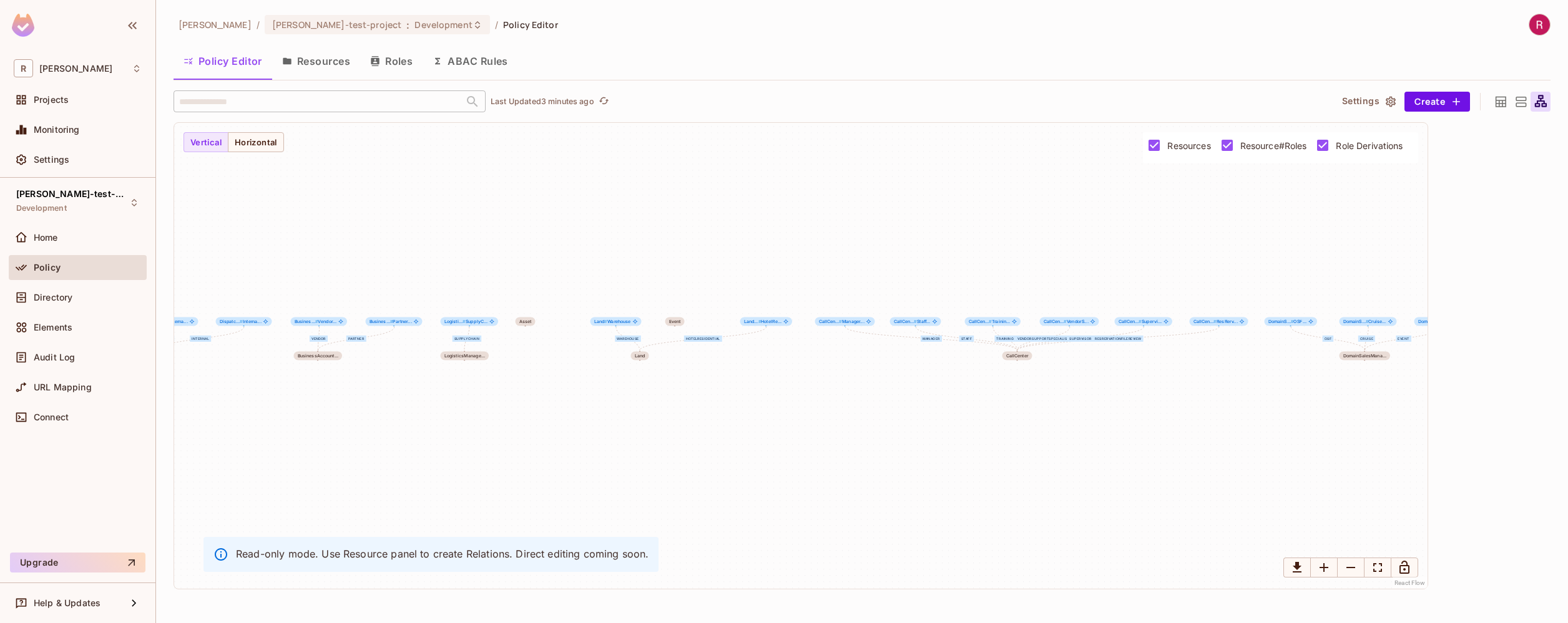
click at [293, 60] on button "Resources" at bounding box center [316, 60] width 88 height 31
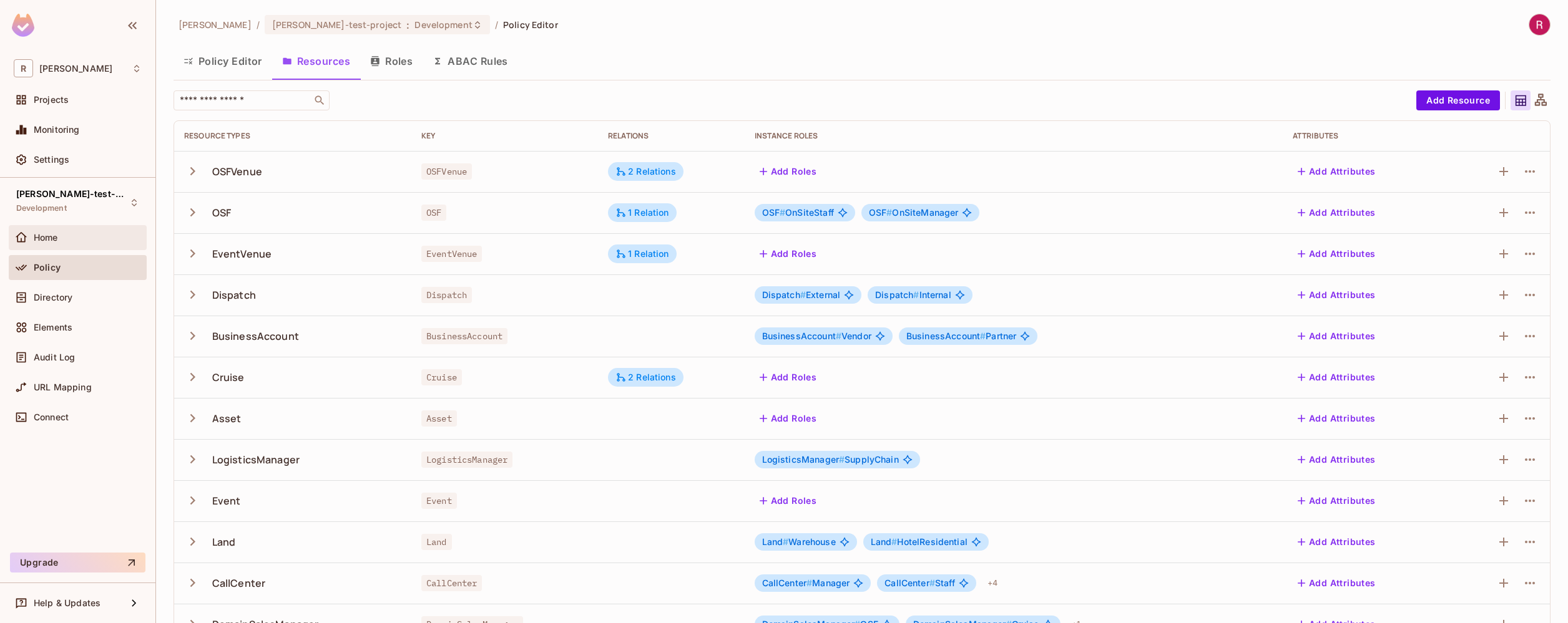
click at [62, 241] on div "Home" at bounding box center [88, 238] width 108 height 10
